Goal: Information Seeking & Learning: Learn about a topic

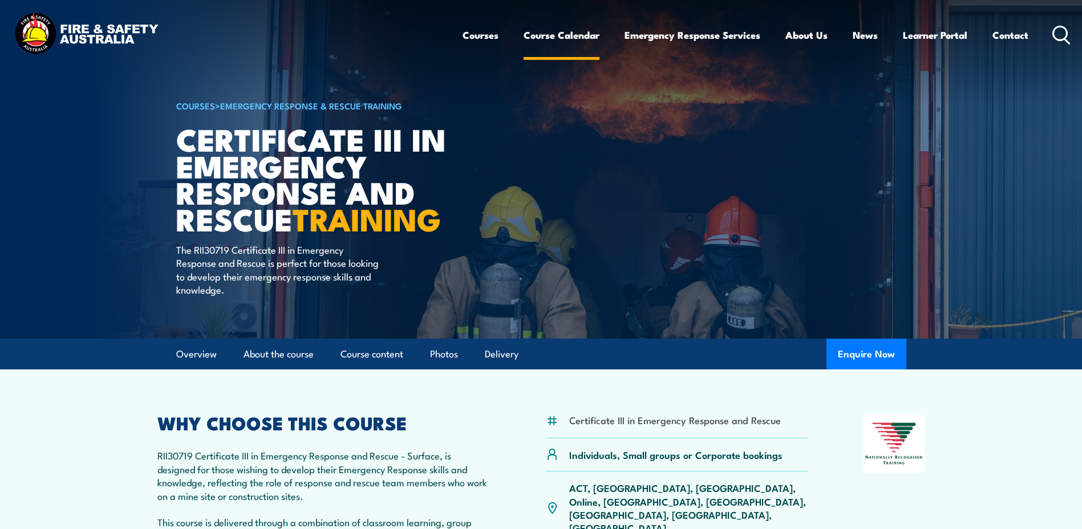
click at [570, 27] on link "Course Calendar" at bounding box center [562, 35] width 76 height 30
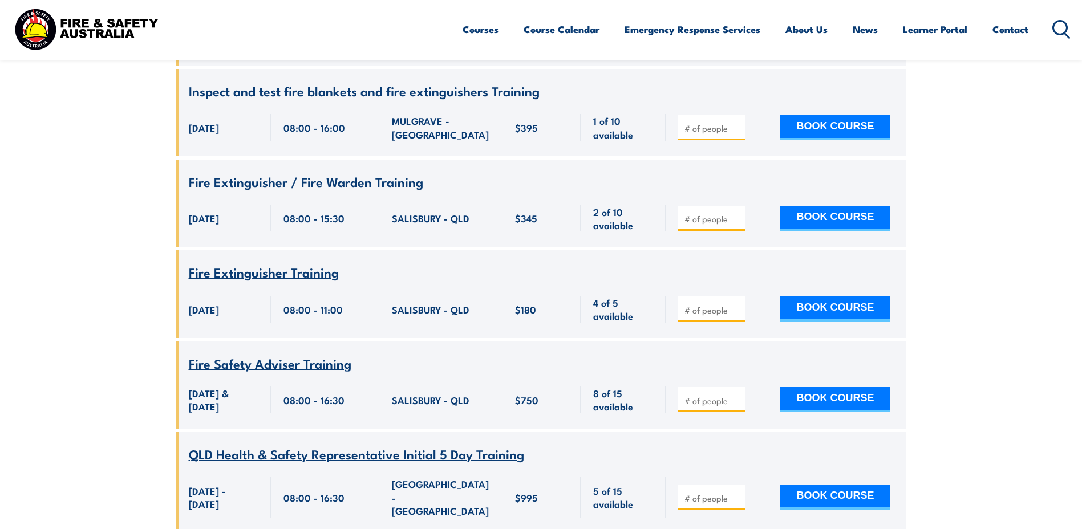
scroll to position [2396, 0]
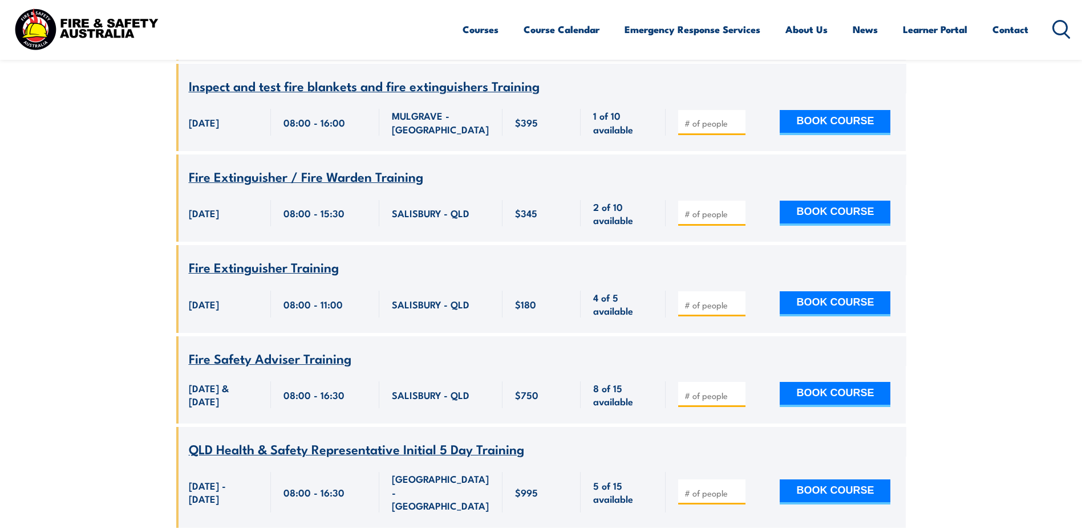
click at [259, 349] on span "Fire Safety Adviser Training" at bounding box center [270, 358] width 163 height 19
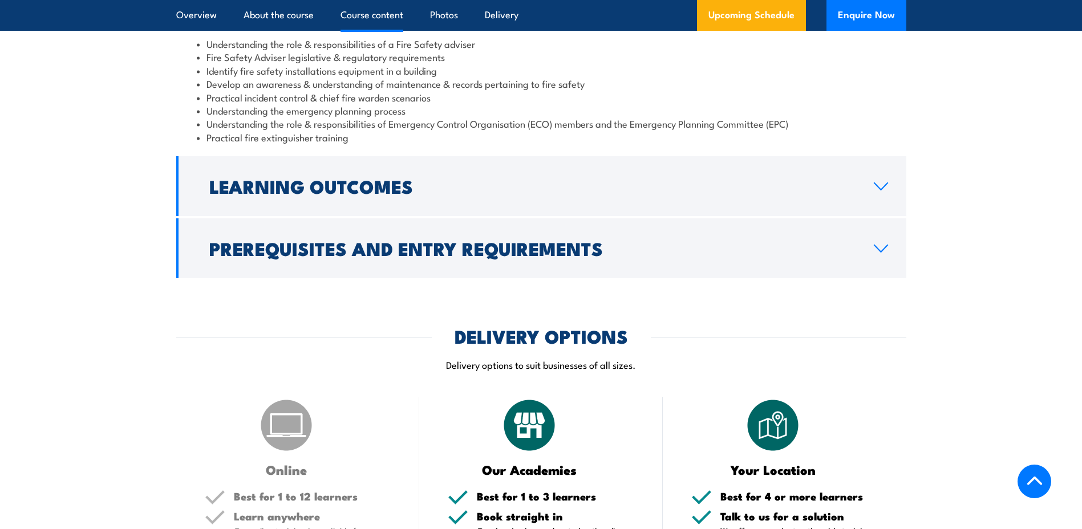
scroll to position [1141, 0]
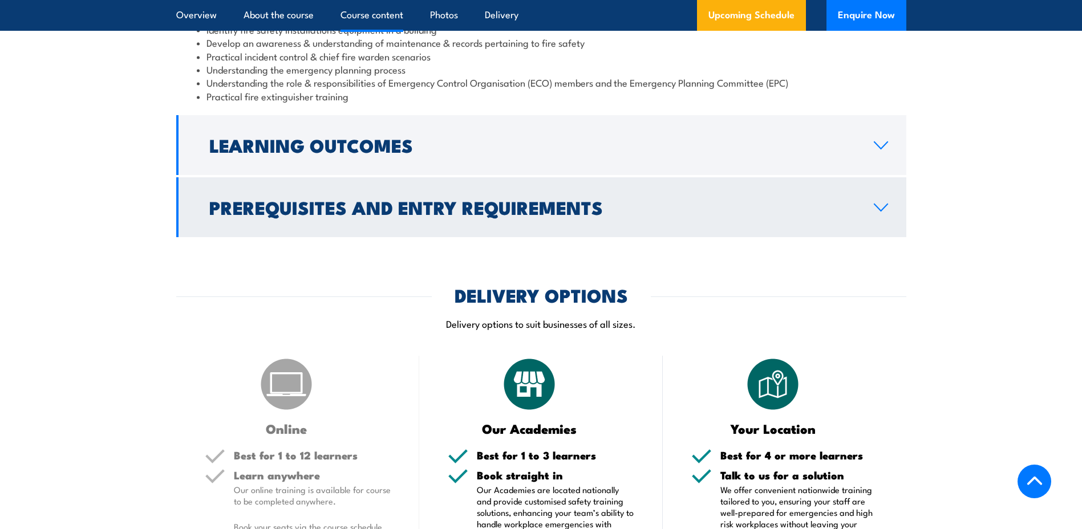
click at [222, 215] on h2 "Prerequisites and Entry Requirements" at bounding box center [532, 207] width 646 height 16
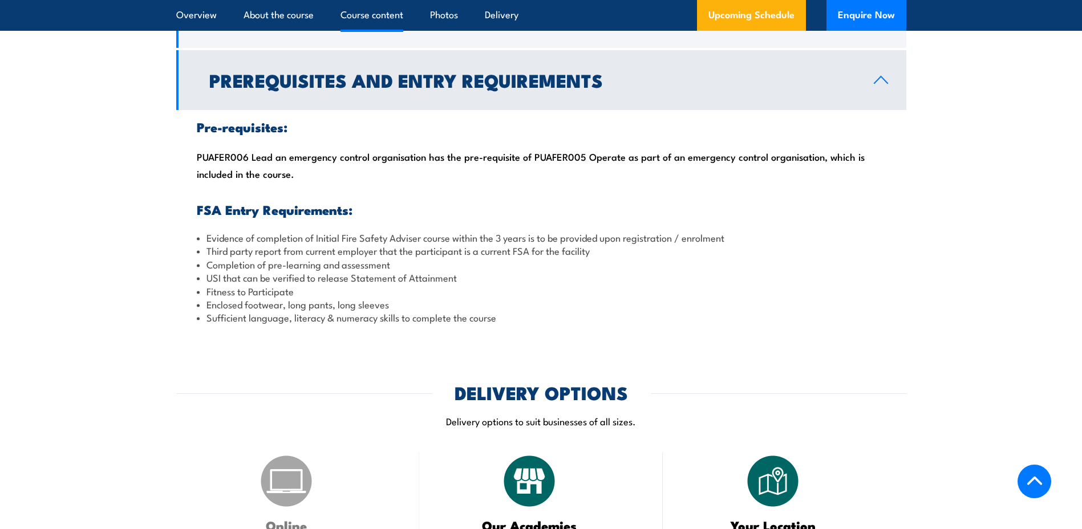
scroll to position [799, 0]
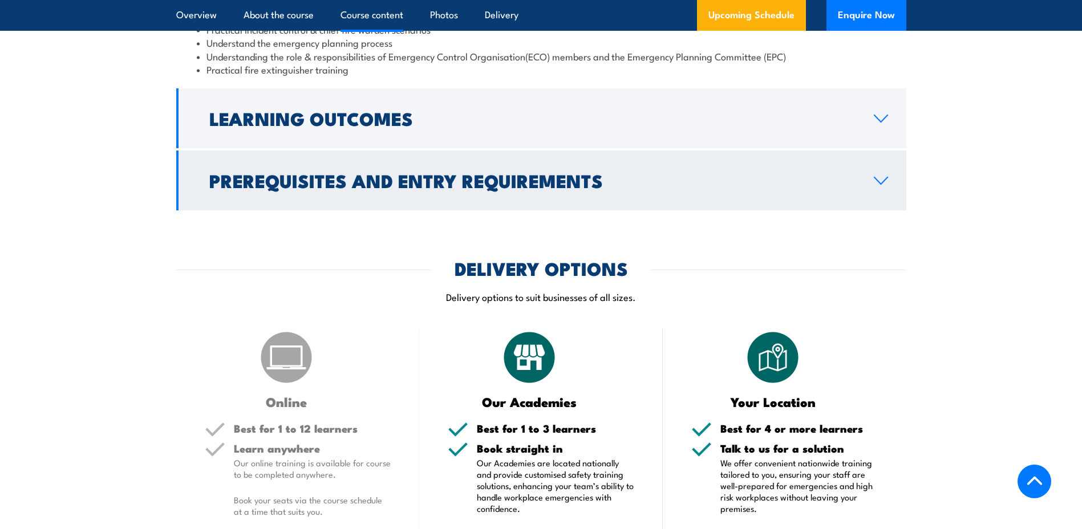
click at [224, 188] on h2 "Prerequisites and Entry Requirements" at bounding box center [532, 180] width 646 height 16
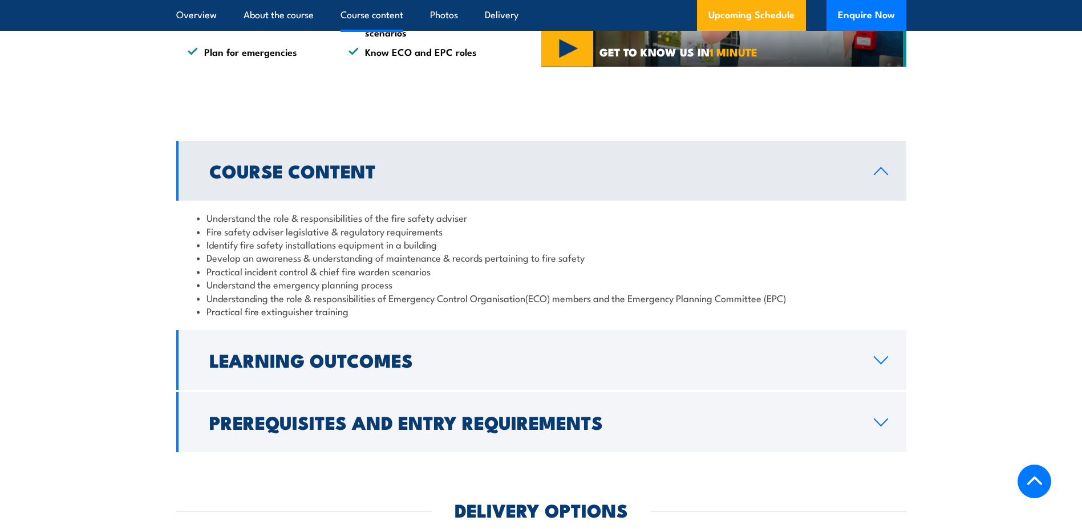
scroll to position [1027, 0]
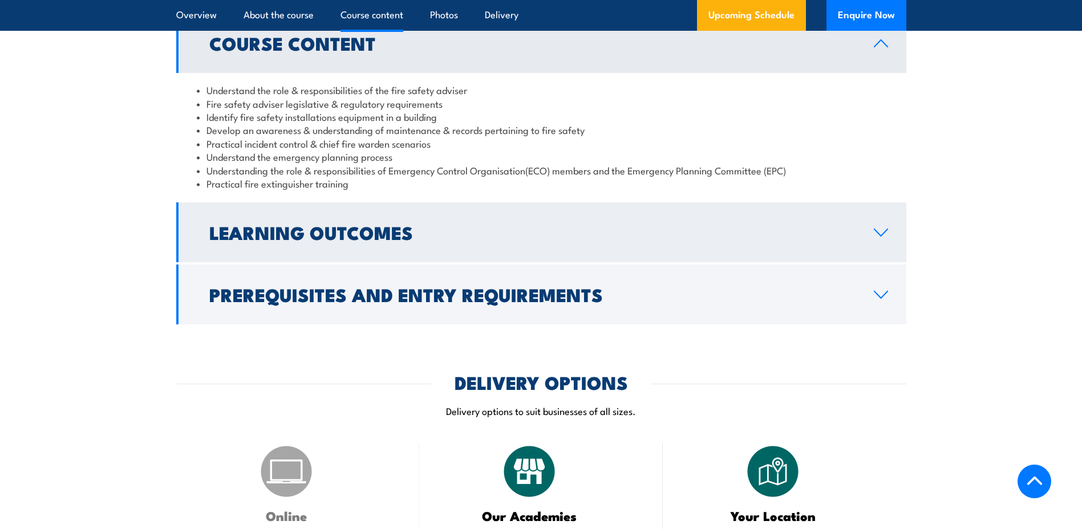
click at [321, 240] on h2 "Learning Outcomes" at bounding box center [532, 232] width 646 height 16
